Goal: Information Seeking & Learning: Learn about a topic

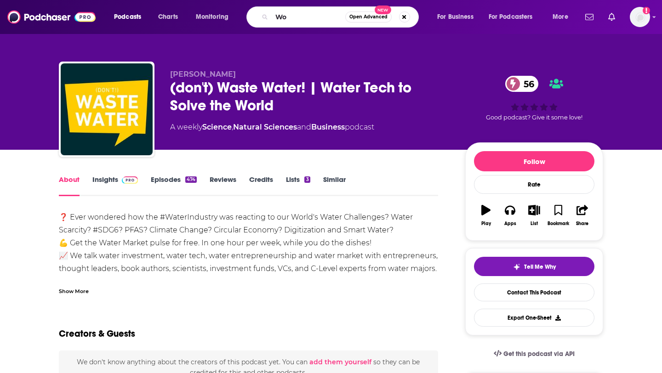
type input "W"
type input "Women in Tech"
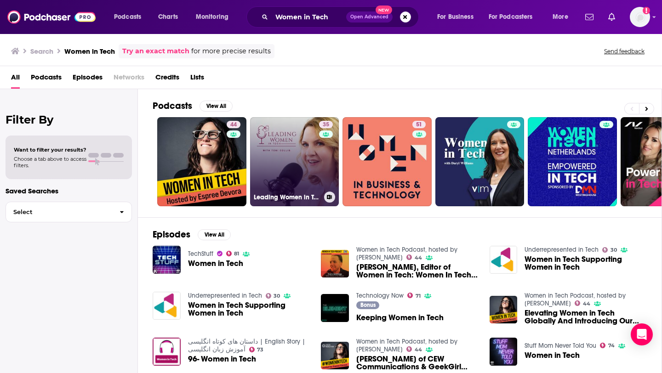
click at [285, 166] on link "35 Leading Women in Tech Podcast" at bounding box center [294, 161] width 89 height 89
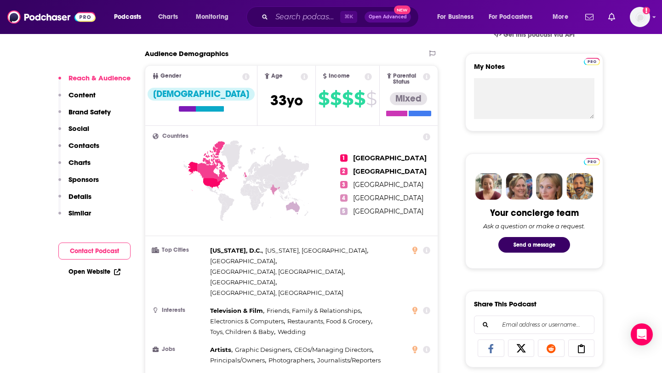
scroll to position [320, 0]
